Goal: Task Accomplishment & Management: Use online tool/utility

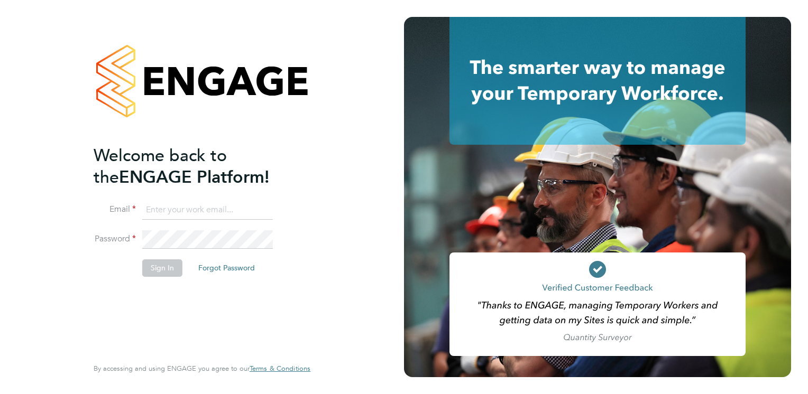
type input "darren.hurst@hmsworks.co.uk"
click at [159, 269] on button "Sign In" at bounding box center [162, 268] width 40 height 17
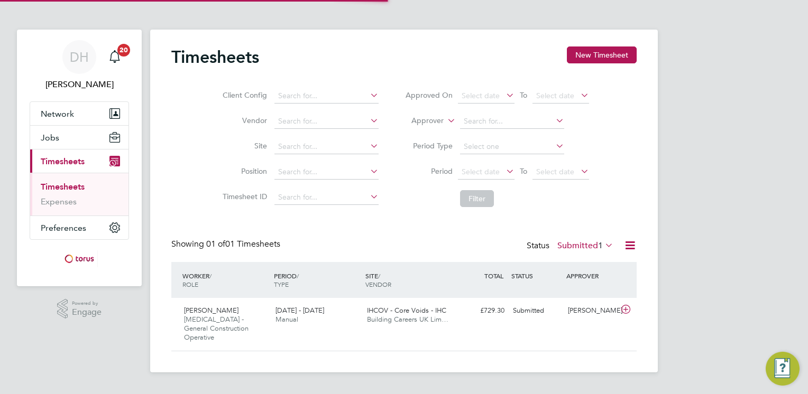
scroll to position [26, 92]
click at [394, 315] on span "Building Careers UK Lim…" at bounding box center [407, 319] width 81 height 9
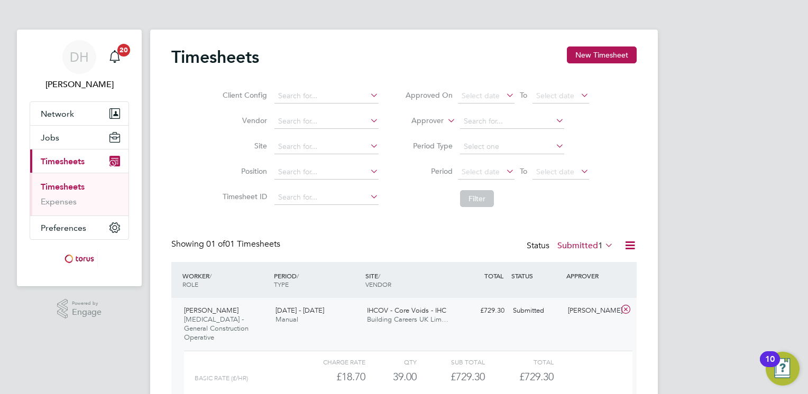
scroll to position [82, 0]
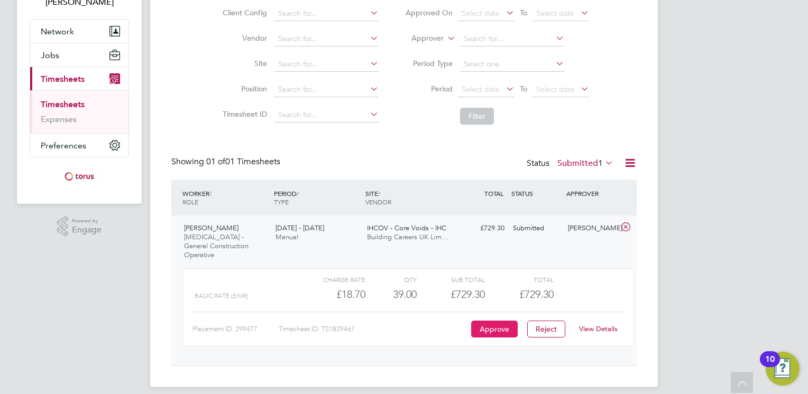
click at [489, 321] on button "Approve" at bounding box center [494, 329] width 47 height 17
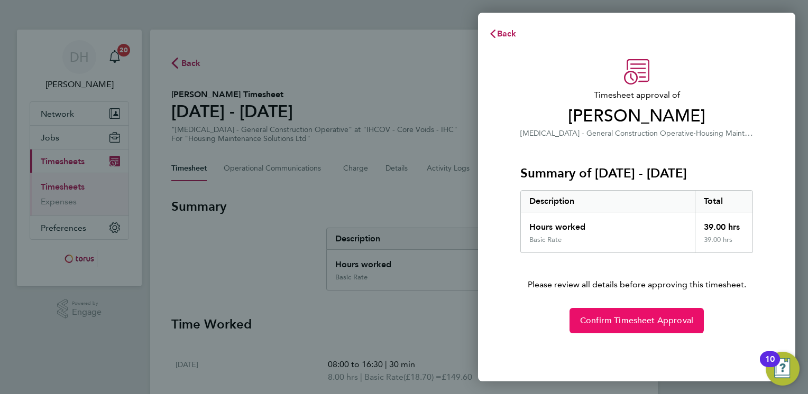
click at [622, 324] on span "Confirm Timesheet Approval" at bounding box center [636, 321] width 113 height 11
